Goal: Task Accomplishment & Management: Use online tool/utility

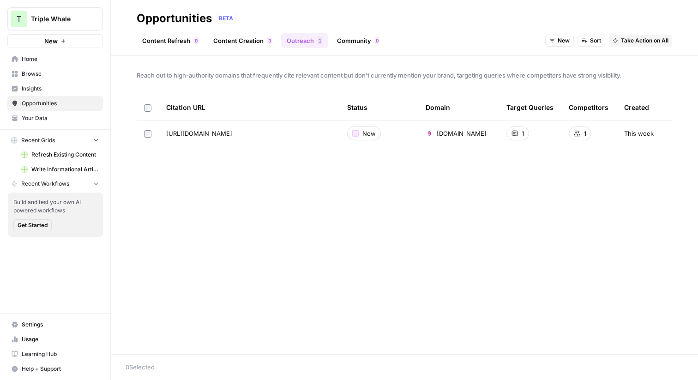
click at [30, 76] on span "Browse" at bounding box center [60, 74] width 77 height 8
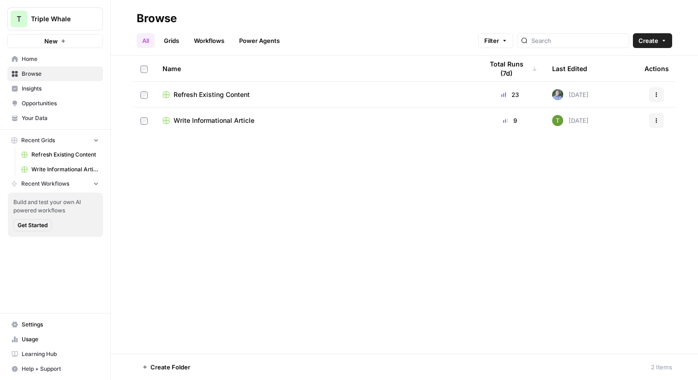
click at [222, 119] on span "Write Informational Article" at bounding box center [214, 120] width 81 height 9
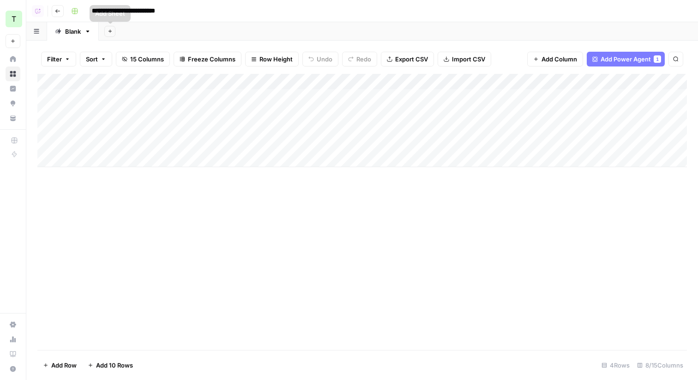
click at [54, 14] on button "Go back" at bounding box center [58, 11] width 12 height 12
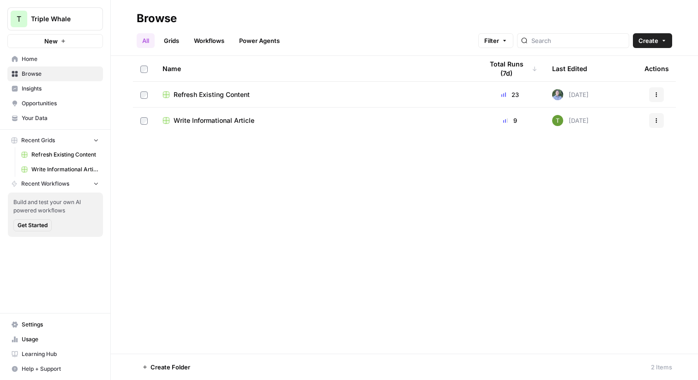
click at [246, 98] on span "Refresh Existing Content" at bounding box center [212, 94] width 76 height 9
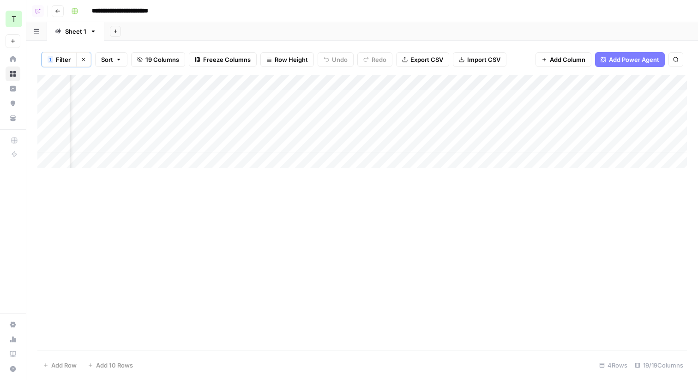
scroll to position [0, 1050]
click at [631, 97] on div "Add Column" at bounding box center [361, 121] width 649 height 93
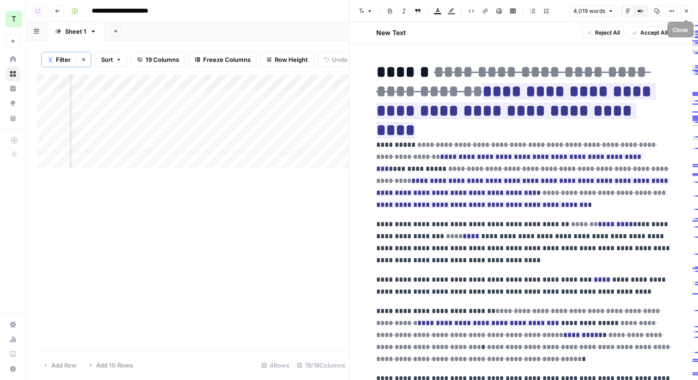
click at [690, 12] on button "Close" at bounding box center [686, 11] width 12 height 12
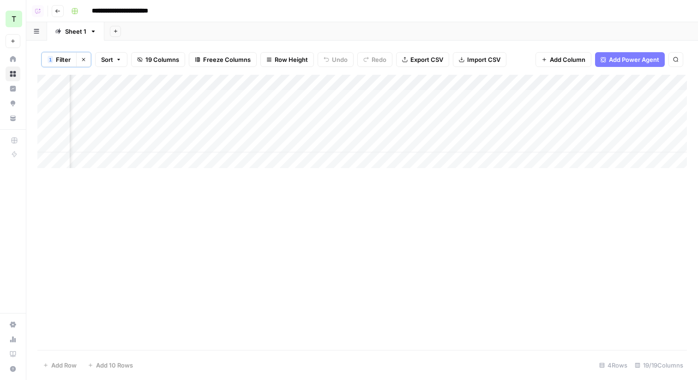
click at [417, 96] on div "Add Column" at bounding box center [361, 121] width 649 height 93
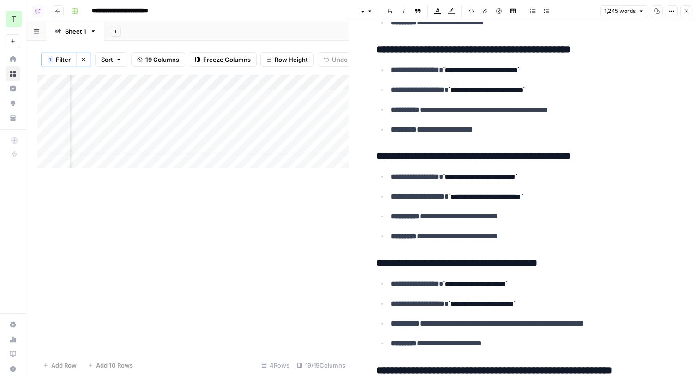
scroll to position [0, 338]
click at [262, 97] on div "Add Column" at bounding box center [193, 121] width 312 height 93
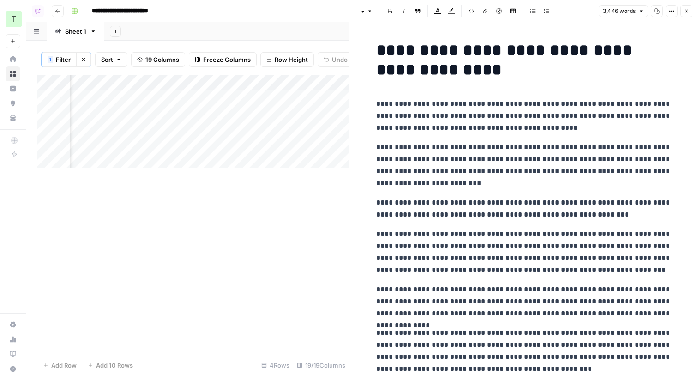
click at [688, 10] on icon "button" at bounding box center [687, 11] width 6 height 6
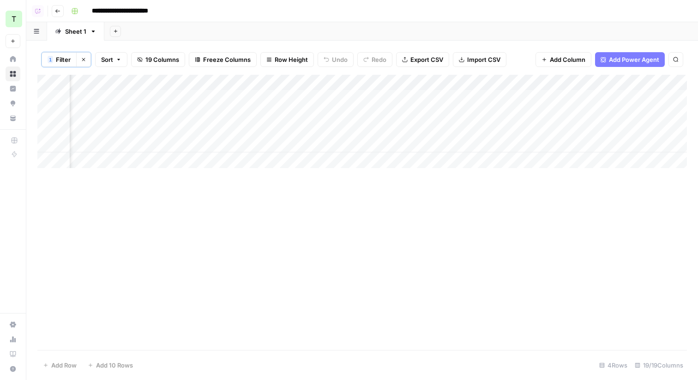
scroll to position [0, 1189]
click at [492, 98] on div "Add Column" at bounding box center [361, 121] width 649 height 93
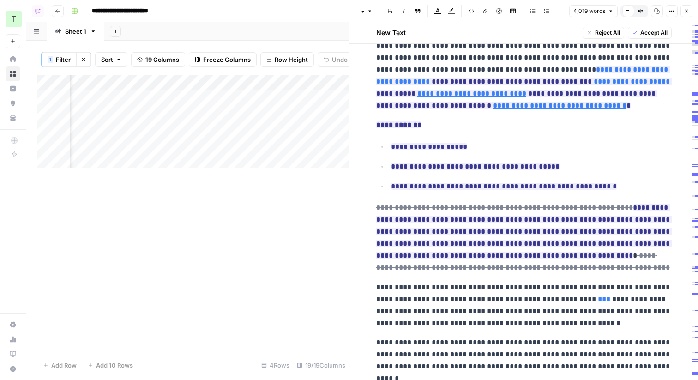
scroll to position [1215, 0]
